Goal: Understand process/instructions: Learn how to perform a task or action

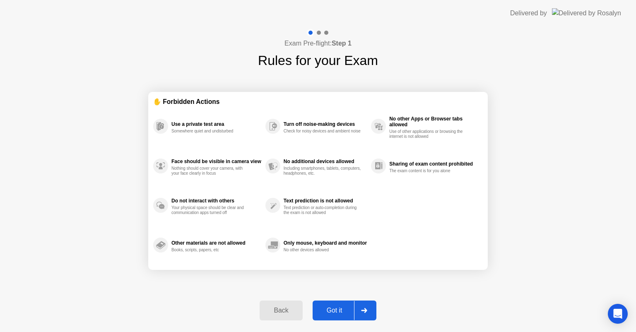
click at [367, 311] on icon at bounding box center [364, 310] width 6 height 5
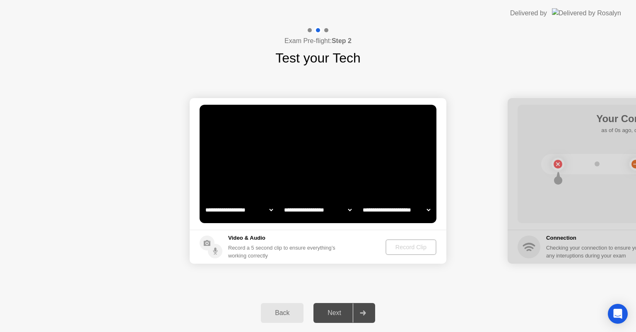
select select "**********"
select select "*******"
click at [414, 247] on div "Record Clip" at bounding box center [411, 247] width 44 height 7
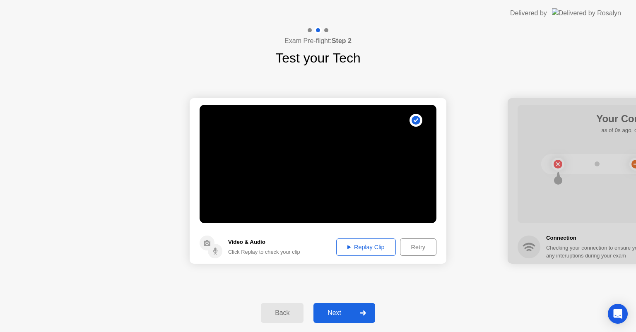
drag, startPoint x: 361, startPoint y: 309, endPoint x: 394, endPoint y: 297, distance: 34.7
click at [361, 308] on div at bounding box center [363, 313] width 20 height 19
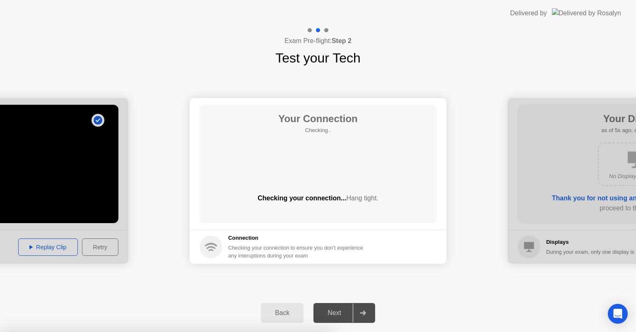
click at [380, 332] on div at bounding box center [318, 332] width 636 height 0
click at [497, 332] on div at bounding box center [318, 332] width 636 height 0
click at [407, 332] on div at bounding box center [318, 332] width 636 height 0
click at [346, 332] on div at bounding box center [318, 332] width 636 height 0
click at [361, 332] on div at bounding box center [318, 332] width 636 height 0
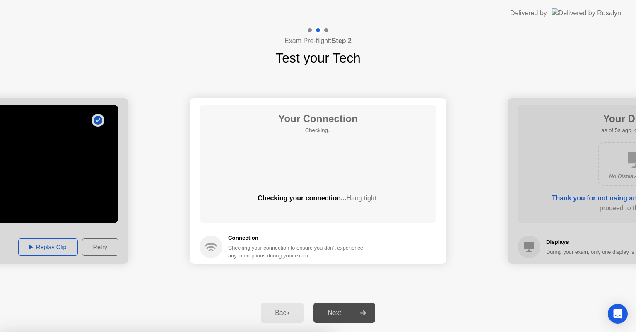
click at [361, 332] on div at bounding box center [318, 332] width 636 height 0
click at [373, 332] on div at bounding box center [318, 332] width 636 height 0
click at [372, 332] on div at bounding box center [318, 332] width 636 height 0
click at [420, 332] on div at bounding box center [318, 332] width 636 height 0
click at [422, 332] on div at bounding box center [318, 332] width 636 height 0
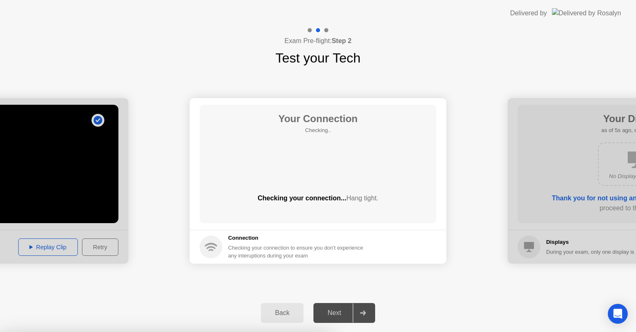
click at [422, 332] on div at bounding box center [318, 332] width 636 height 0
click at [510, 332] on div at bounding box center [318, 332] width 636 height 0
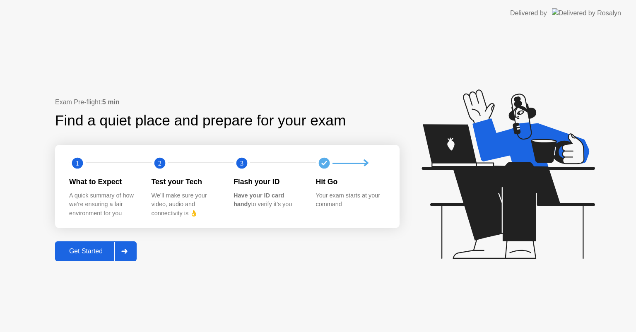
click at [127, 251] on icon at bounding box center [124, 251] width 6 height 5
